Goal: Task Accomplishment & Management: Manage account settings

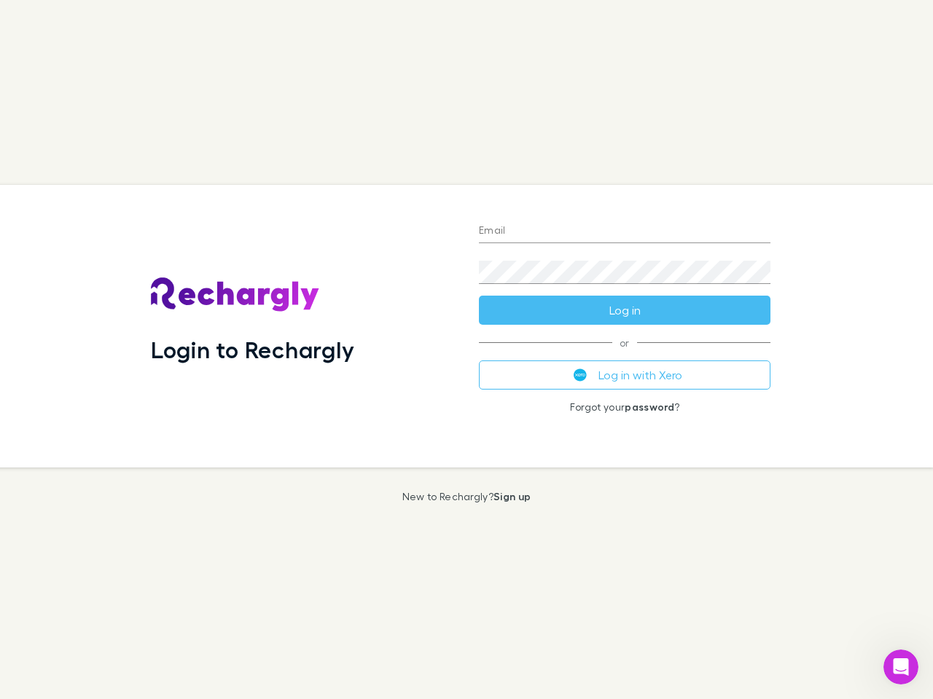
click at [466, 350] on div "Login to Rechargly" at bounding box center [303, 326] width 328 height 283
click at [624, 232] on input "Email" at bounding box center [624, 231] width 291 height 23
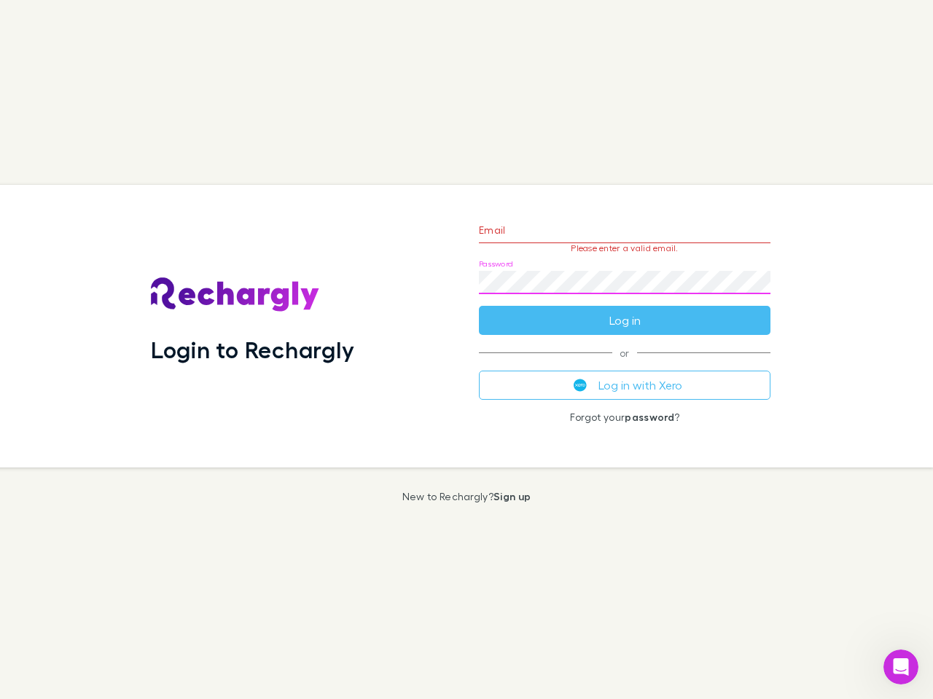
click at [624, 310] on form "Email Please enter a valid email. Password Log in" at bounding box center [624, 271] width 291 height 127
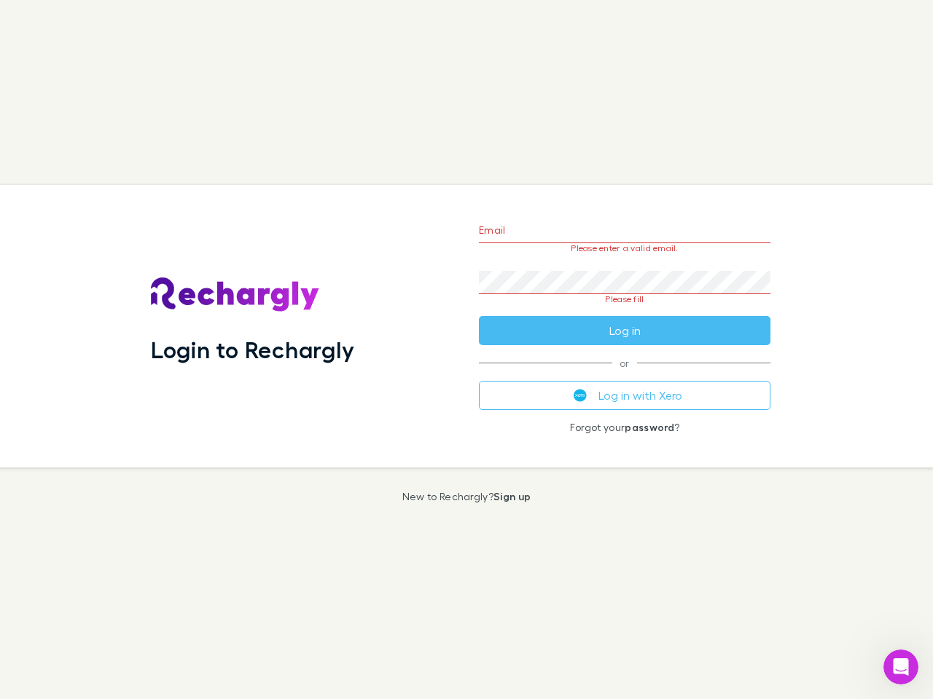
click at [624, 375] on div "Email Please enter a valid email. Password Please fill Log in or Log in with Xe…" at bounding box center [624, 326] width 315 height 283
click at [901, 667] on icon "Open Intercom Messenger" at bounding box center [901, 668] width 24 height 24
